Goal: Information Seeking & Learning: Learn about a topic

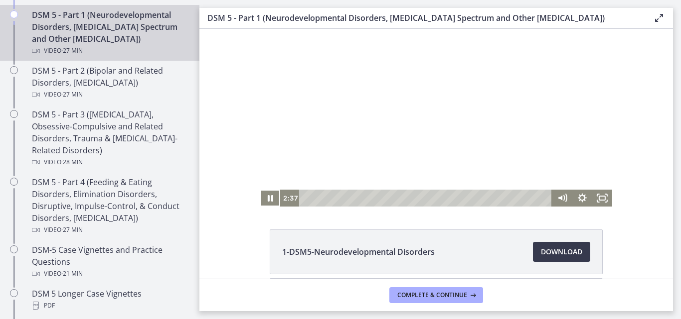
scroll to position [31, 0]
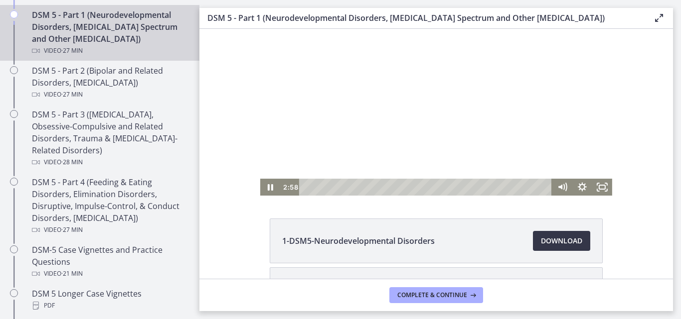
click at [541, 239] on span "Download Opens in a new window" at bounding box center [561, 241] width 41 height 12
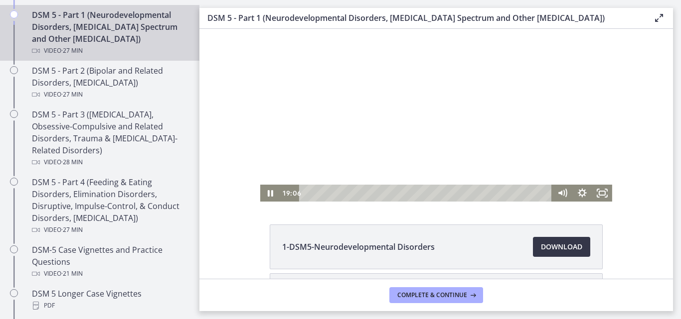
scroll to position [0, 0]
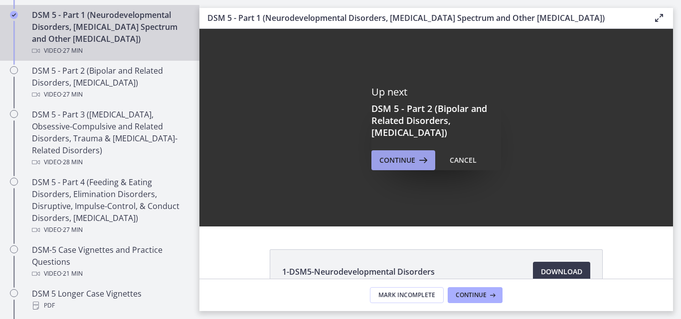
click at [394, 159] on span "Continue" at bounding box center [397, 160] width 36 height 12
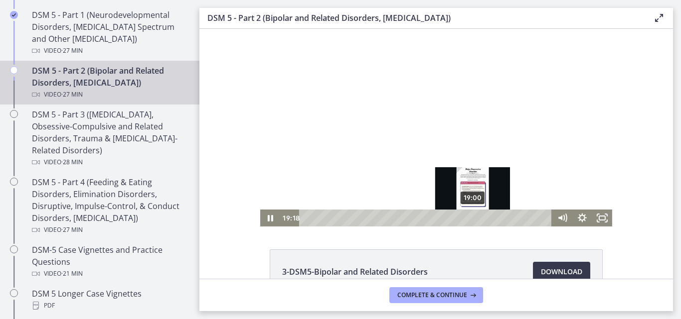
click at [472, 219] on div "Playbar" at bounding box center [474, 217] width 5 height 5
click at [467, 219] on div "Playbar" at bounding box center [469, 217] width 5 height 5
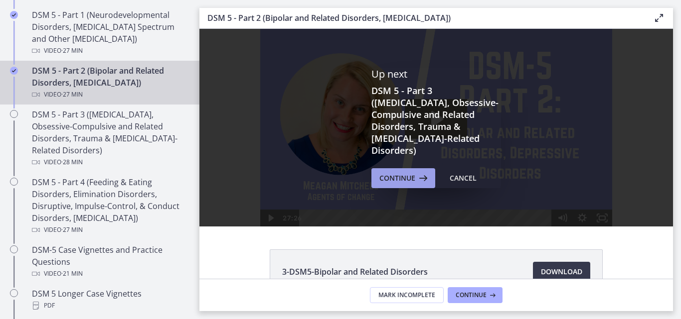
click at [399, 181] on button "Continue" at bounding box center [403, 178] width 64 height 20
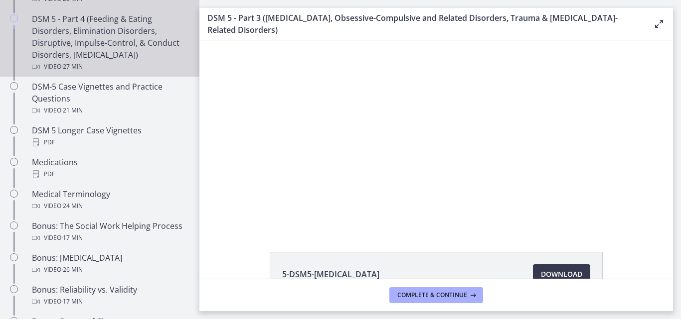
scroll to position [648, 0]
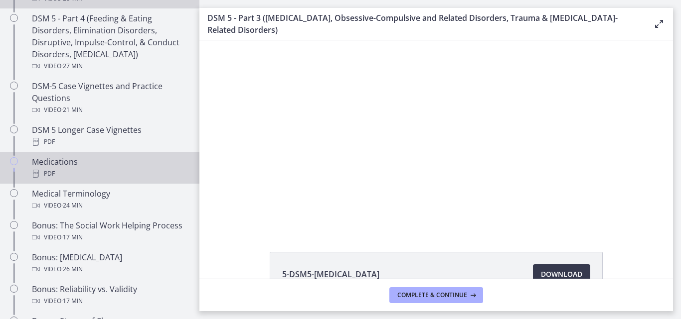
click at [130, 161] on div "Medications PDF" at bounding box center [109, 168] width 155 height 24
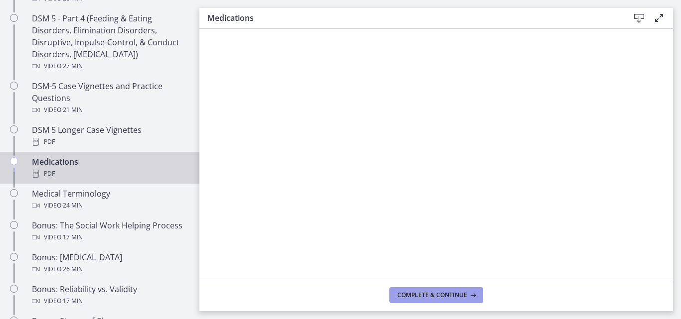
click at [431, 295] on span "Complete & continue" at bounding box center [432, 295] width 70 height 8
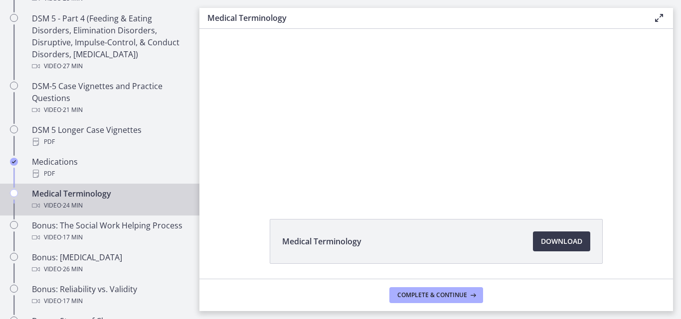
scroll to position [63, 0]
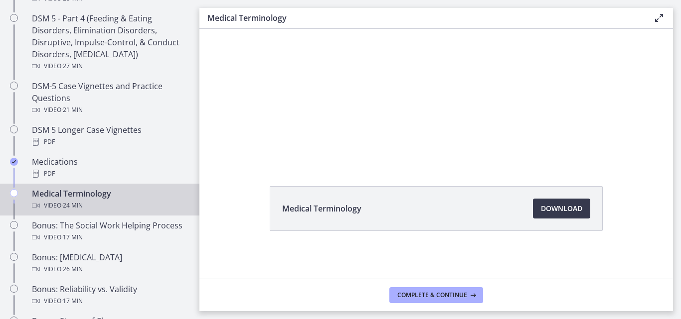
click at [365, 241] on div "Medical Terminology Download Opens in a new window" at bounding box center [436, 232] width 349 height 93
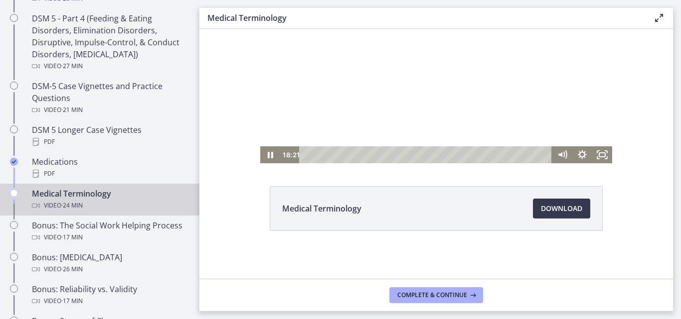
click at [426, 41] on div at bounding box center [436, 65] width 352 height 198
